Goal: Information Seeking & Learning: Learn about a topic

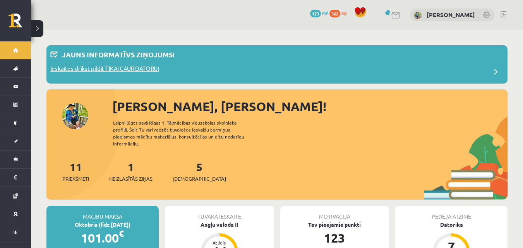
click at [137, 65] on p "Ieskaites drīkst pildīt TIKAI CAUR DATORU!" at bounding box center [104, 69] width 109 height 11
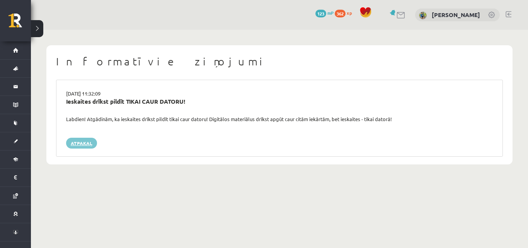
click at [91, 138] on link "Atpakaļ" at bounding box center [81, 143] width 31 height 11
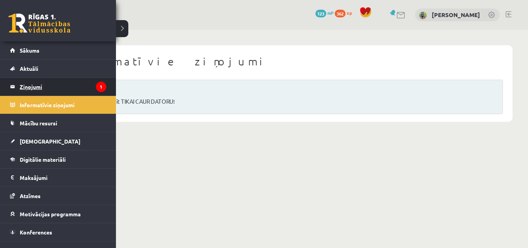
click at [32, 88] on legend "Ziņojumi 1" at bounding box center [63, 87] width 87 height 18
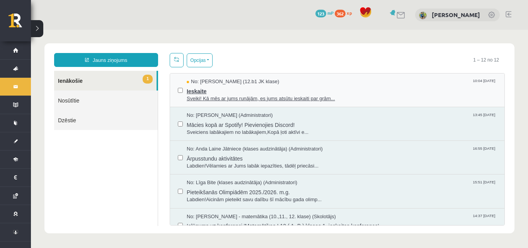
click at [211, 88] on span "Ieskaite" at bounding box center [342, 91] width 310 height 10
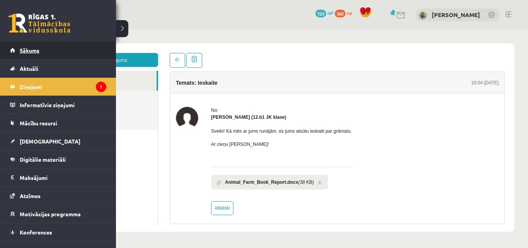
click at [14, 51] on link "Sākums" at bounding box center [58, 50] width 96 height 18
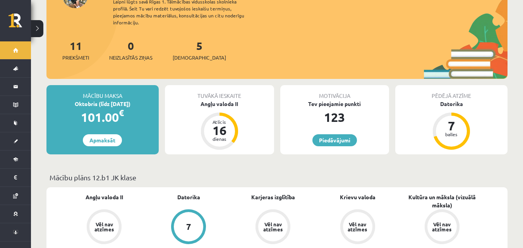
scroll to position [77, 0]
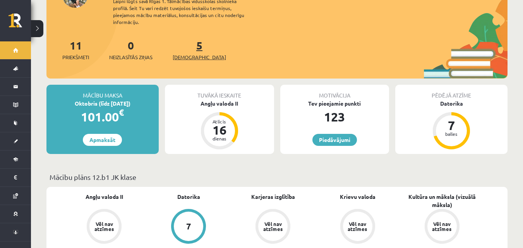
click at [190, 53] on span "[DEMOGRAPHIC_DATA]" at bounding box center [199, 57] width 53 height 8
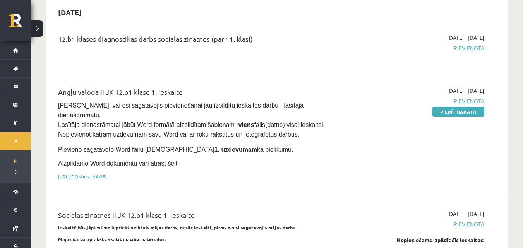
scroll to position [77, 0]
click at [106, 173] on link "[URL][DOMAIN_NAME]" at bounding box center [82, 176] width 48 height 6
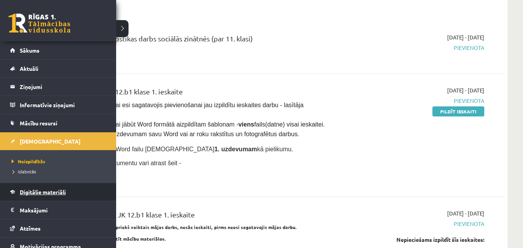
click at [42, 188] on link "Digitālie materiāli" at bounding box center [58, 192] width 96 height 18
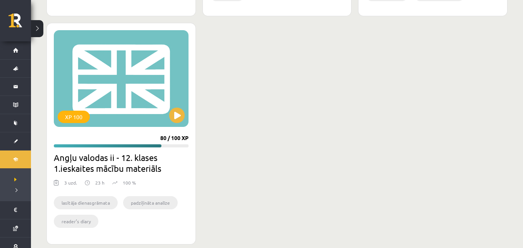
scroll to position [1015, 0]
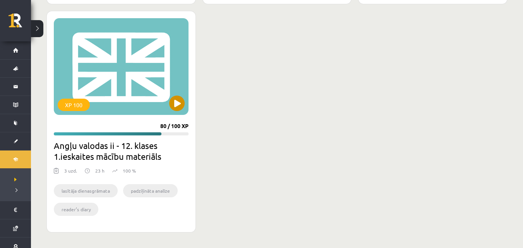
click at [128, 85] on div "XP 100" at bounding box center [121, 66] width 135 height 97
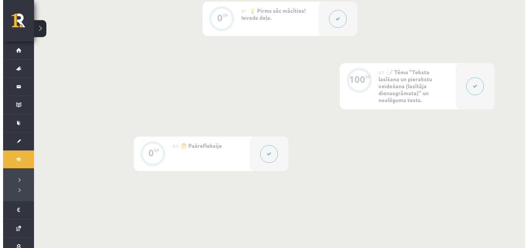
scroll to position [232, 0]
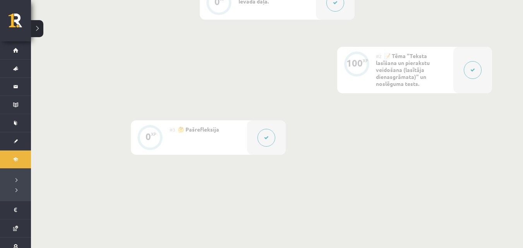
click at [474, 74] on button at bounding box center [472, 70] width 18 height 18
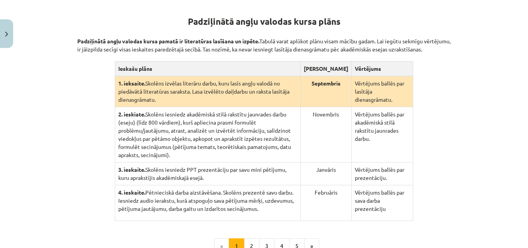
scroll to position [193, 0]
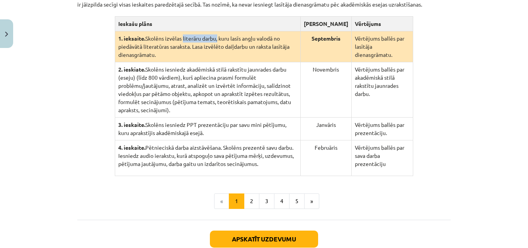
drag, startPoint x: 181, startPoint y: 45, endPoint x: 215, endPoint y: 43, distance: 34.1
click at [215, 43] on td "1. ieksaite. Skolēns izvēlas literāru darbu, kuru lasīs angļu valodā no piedāvā…" at bounding box center [208, 46] width 186 height 31
click at [202, 57] on td "1. ieksaite. Skolēns izvēlas literāru darbu, kuru lasīs angļu valodā no piedāvā…" at bounding box center [208, 46] width 186 height 31
drag, startPoint x: 186, startPoint y: 47, endPoint x: 192, endPoint y: 47, distance: 6.2
click at [192, 47] on td "1. ieksaite. Skolēns izvēlas literāru darbu, kuru lasīs angļu valodā no piedāvā…" at bounding box center [208, 46] width 186 height 31
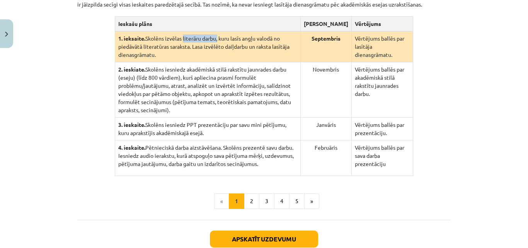
drag, startPoint x: 181, startPoint y: 46, endPoint x: 215, endPoint y: 42, distance: 34.3
click at [215, 42] on td "1. ieksaite. Skolēns izvēlas literāru darbu, kuru lasīs angļu valodā no piedāvā…" at bounding box center [208, 46] width 186 height 31
copy td "literāru darbu"
click at [82, 75] on div "Padziļinātā angļu valodas kursa plāns Padziļinātā angļu valodas kursa pamatā ir…" at bounding box center [264, 66] width 374 height 219
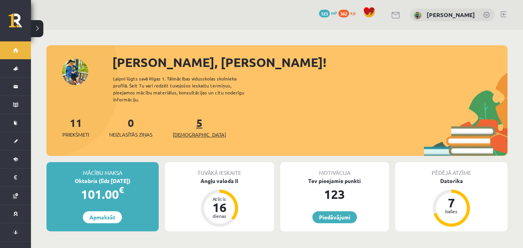
click at [185, 120] on link "5 Ieskaites" at bounding box center [199, 127] width 53 height 23
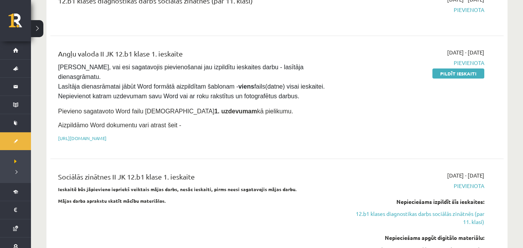
scroll to position [116, 0]
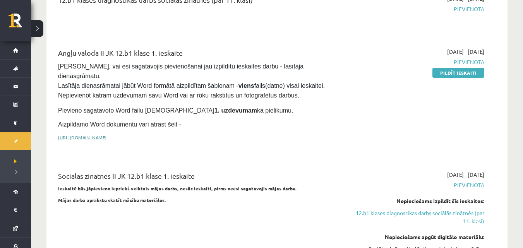
click at [106, 134] on link "[URL][DOMAIN_NAME]" at bounding box center [82, 137] width 48 height 6
